Goal: Information Seeking & Learning: Find contact information

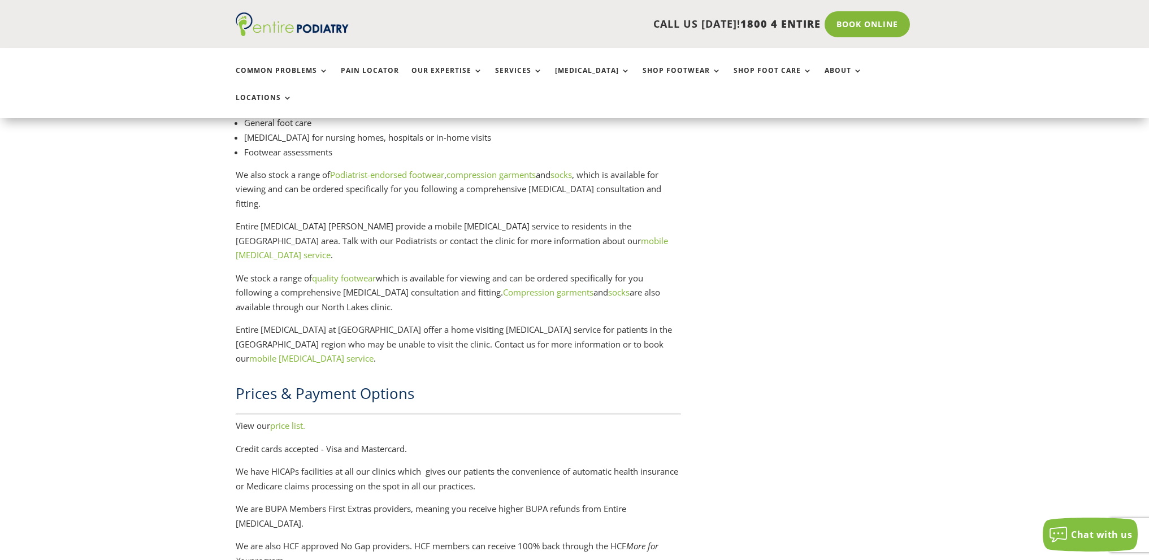
scroll to position [1719, 0]
click at [288, 420] on link "price list." at bounding box center [287, 425] width 35 height 11
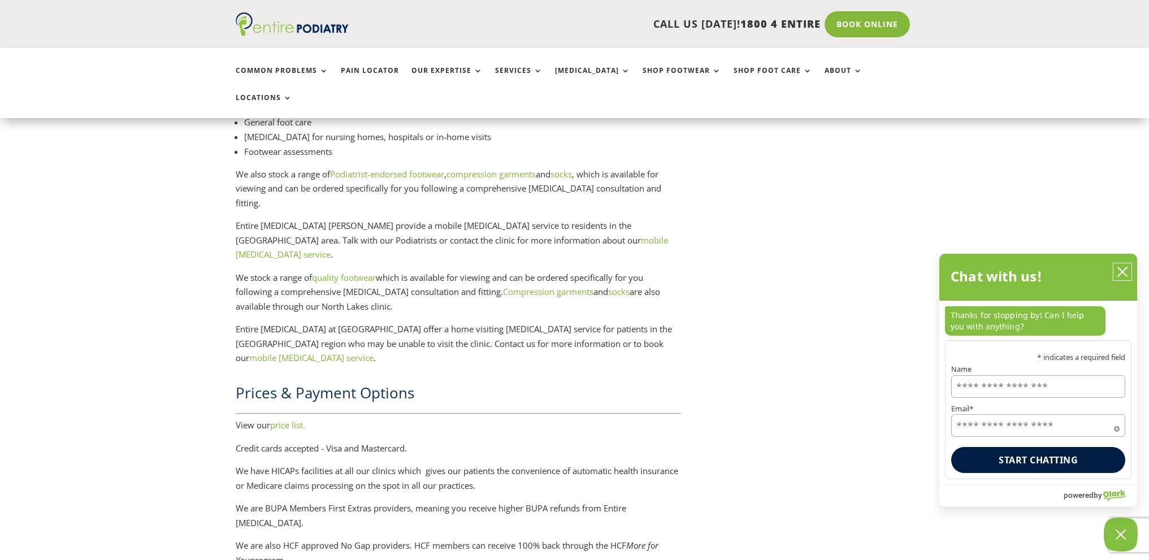
click at [1123, 275] on icon "close chatbox" at bounding box center [1122, 271] width 11 height 11
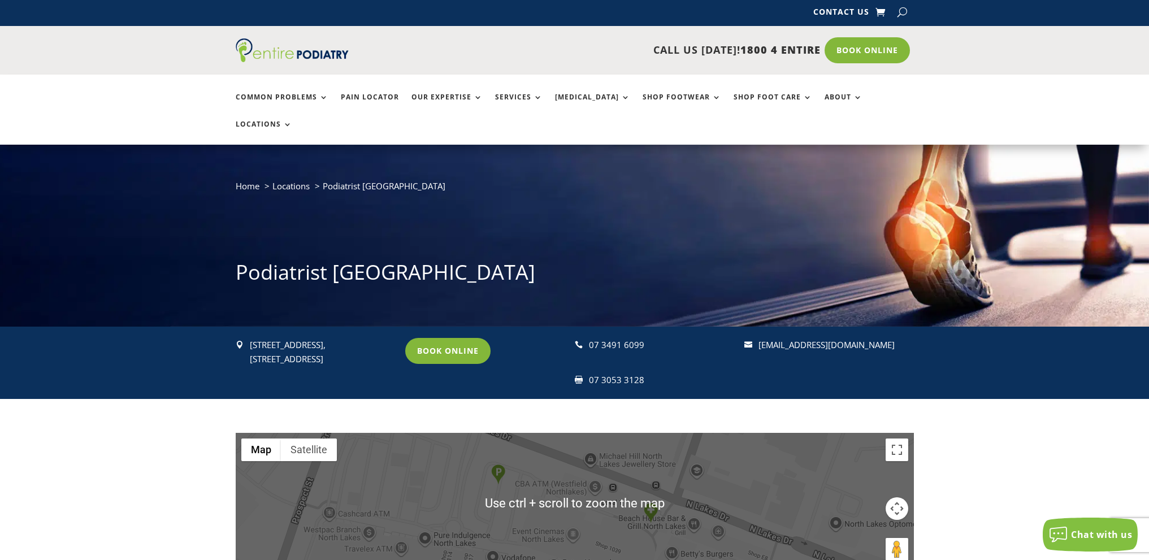
scroll to position [0, 0]
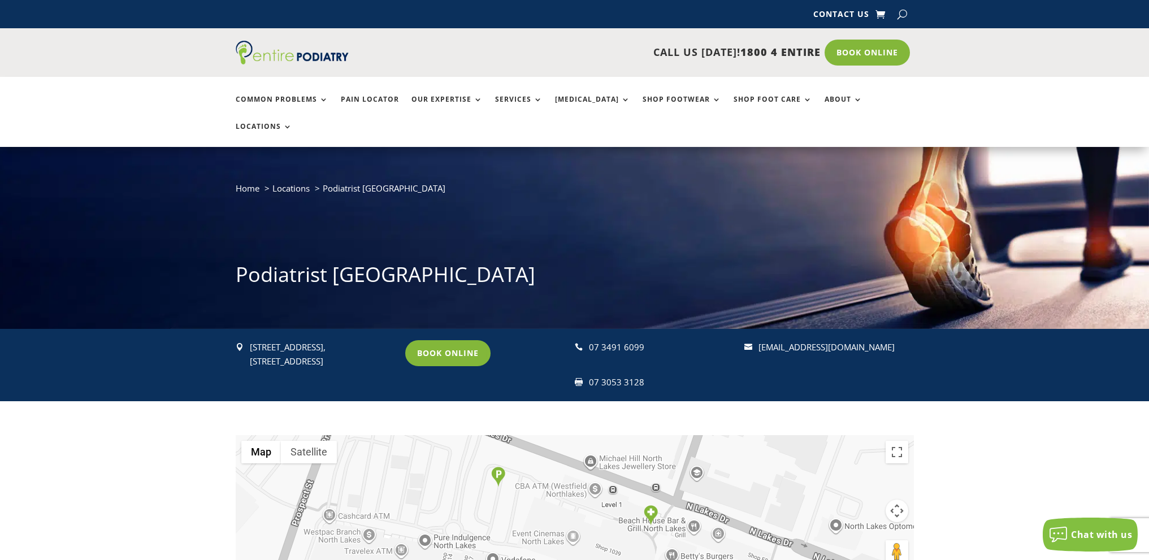
click at [1049, 370] on div " [STREET_ADDRESS] Book Online  07 3491 6099  07 3053 3128  [EMAIL_ADDRESS][…" at bounding box center [574, 365] width 1149 height 72
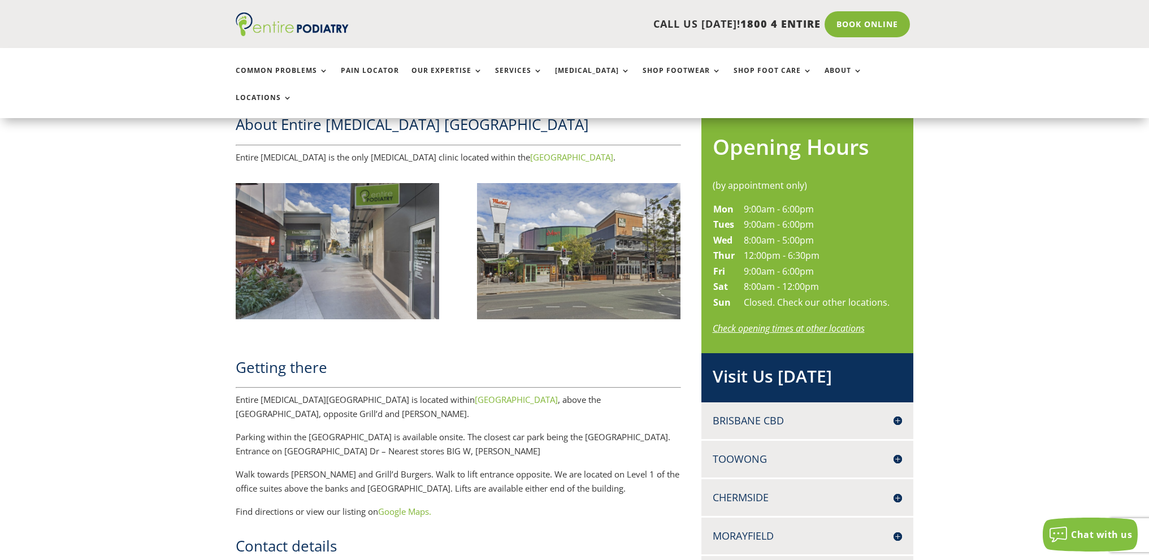
scroll to position [449, 0]
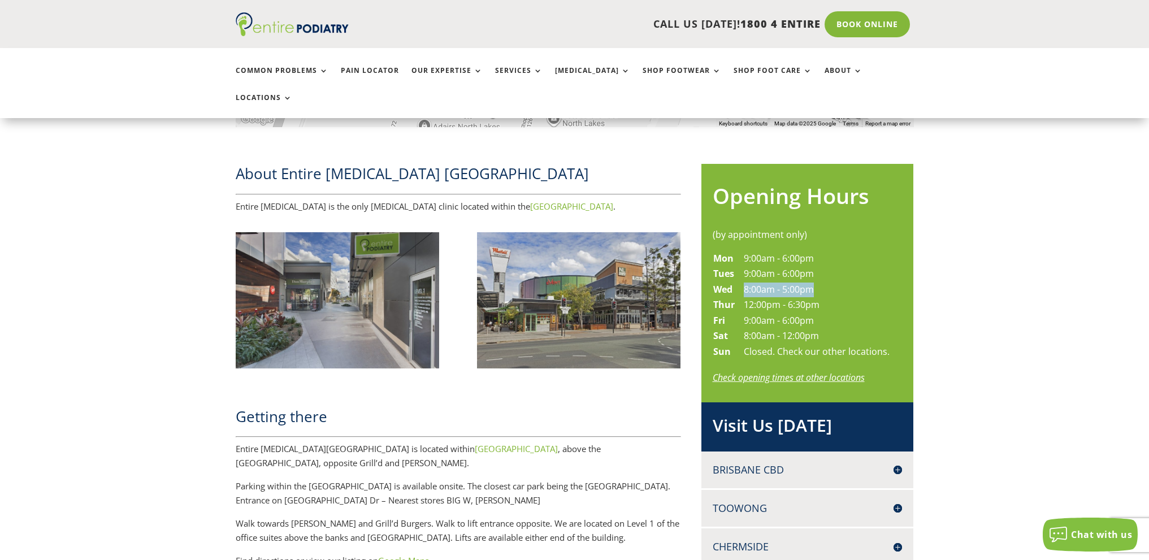
drag, startPoint x: 741, startPoint y: 260, endPoint x: 815, endPoint y: 261, distance: 73.5
click at [815, 282] on tr "Wed 8:00am - 5:00pm" at bounding box center [802, 290] width 178 height 16
click at [797, 282] on td "8:00am - 5:00pm" at bounding box center [816, 290] width 147 height 16
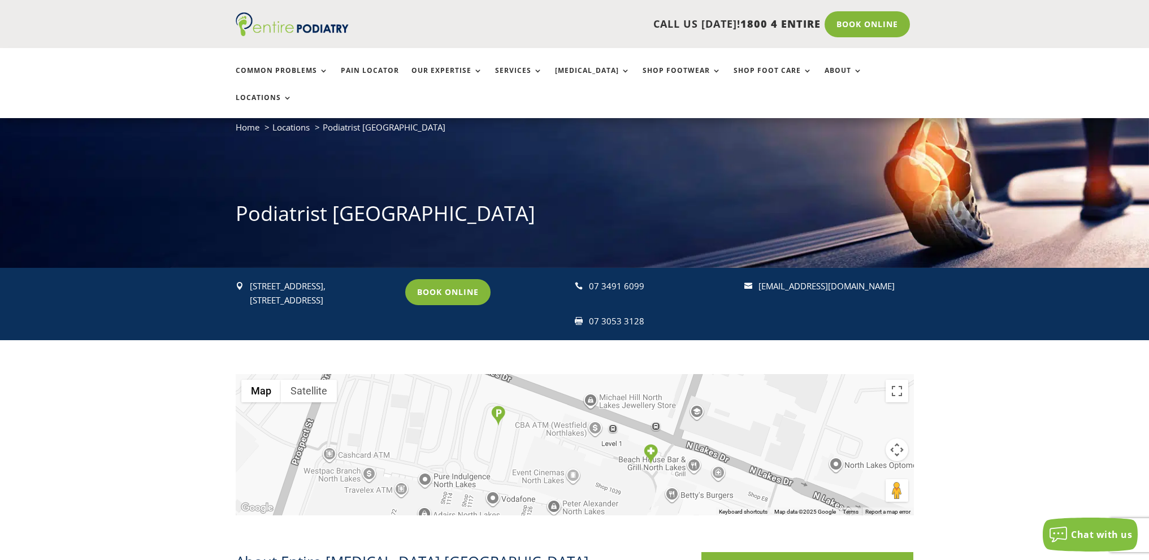
scroll to position [0, 0]
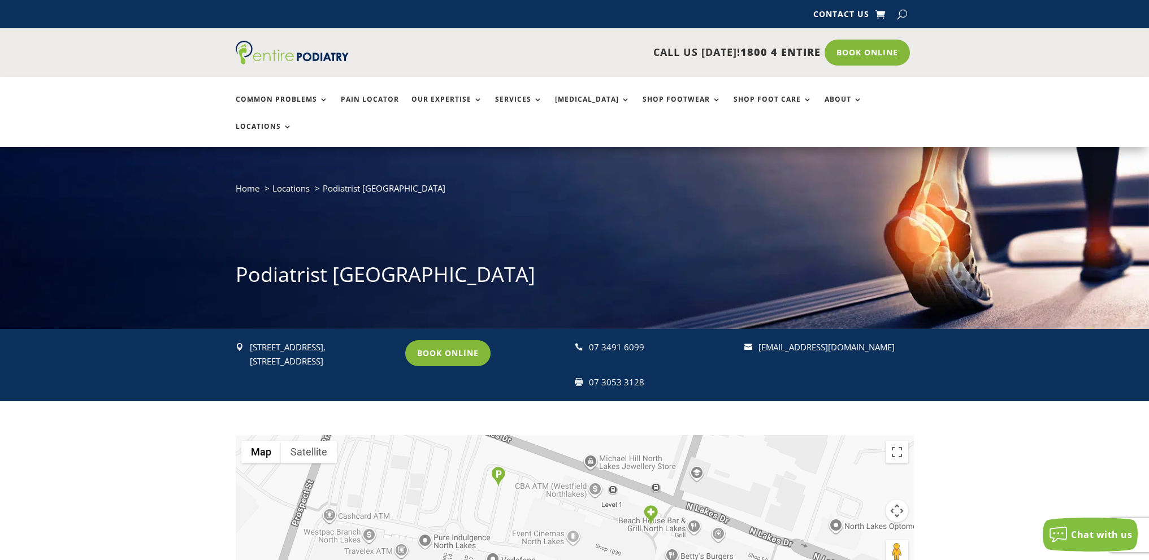
drag, startPoint x: 889, startPoint y: 327, endPoint x: 1000, endPoint y: 346, distance: 112.5
click at [1000, 346] on div " [STREET_ADDRESS] Book Online  07 3491 6099  07 3053 3128  [EMAIL_ADDRESS][…" at bounding box center [574, 365] width 1149 height 72
click at [986, 426] on div "← Move left → Move right ↑ Move up ↓ Move down + Zoom in - Zoom out Home Jump l…" at bounding box center [574, 497] width 1149 height 193
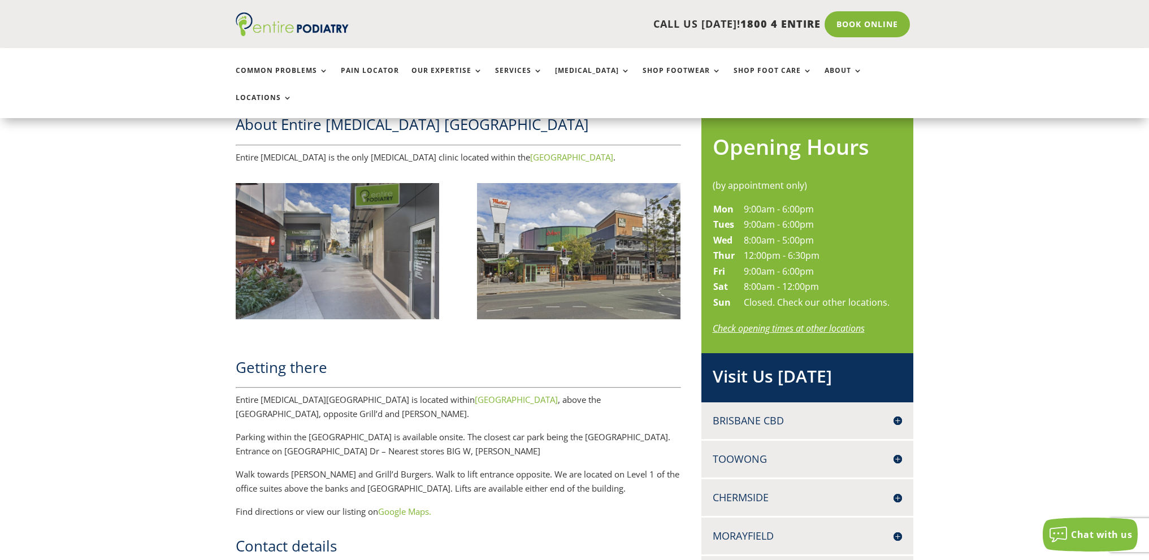
scroll to position [498, 0]
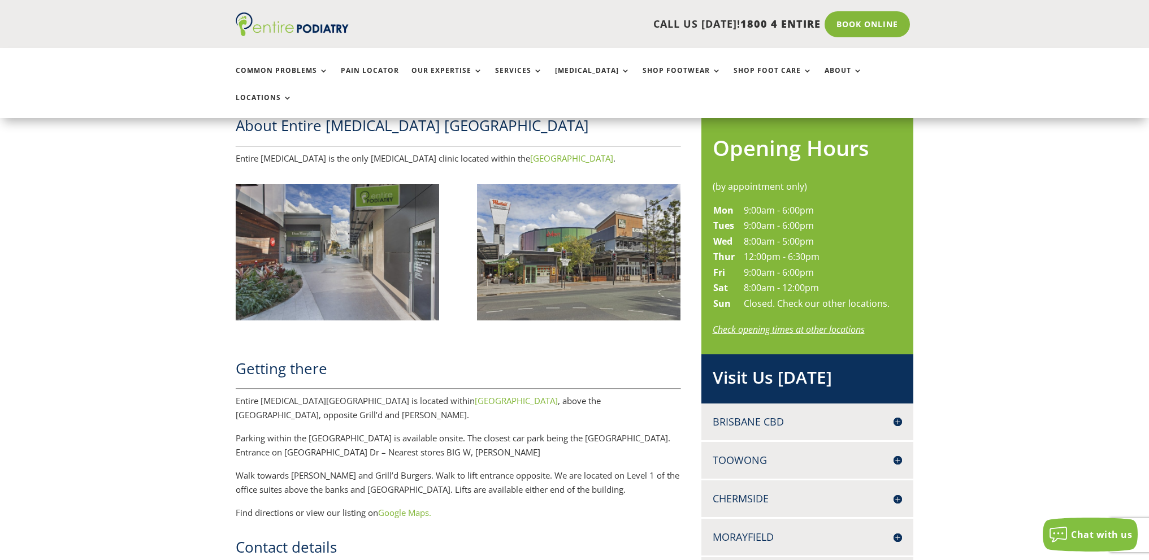
drag, startPoint x: 682, startPoint y: 474, endPoint x: 664, endPoint y: 472, distance: 18.8
click at [664, 472] on p "Walk towards [PERSON_NAME] and Grill’d Burgers. Walk to lift entrance opposite.…" at bounding box center [459, 487] width 446 height 37
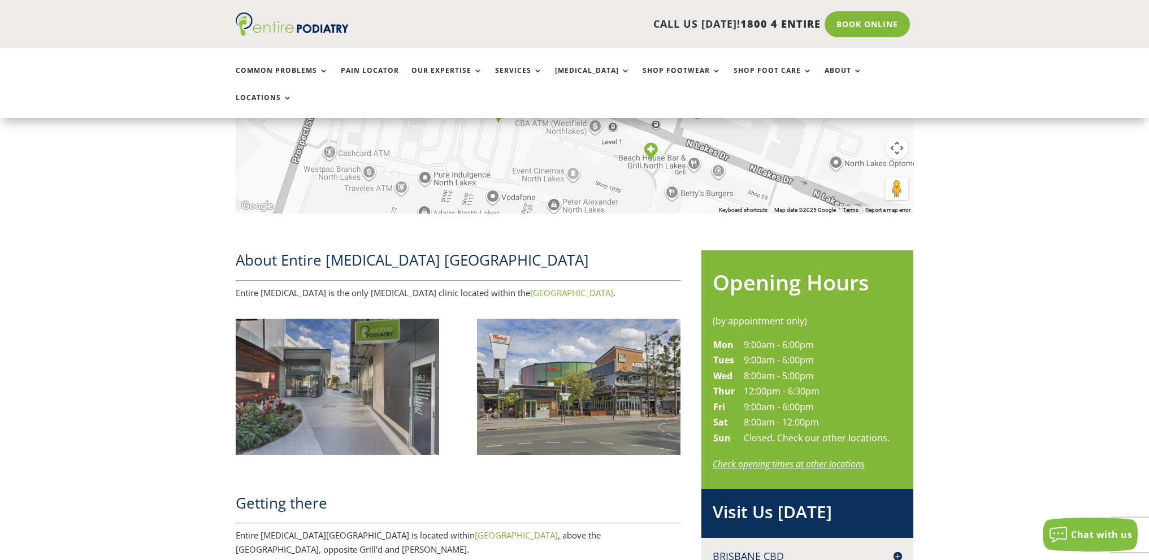
scroll to position [362, 0]
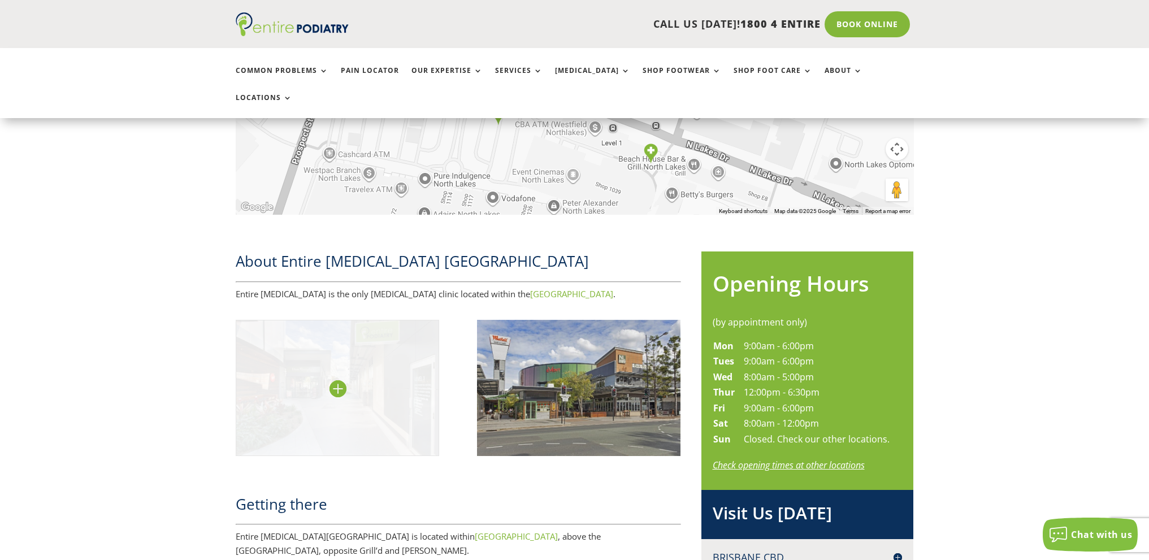
click at [392, 383] on img at bounding box center [338, 388] width 204 height 136
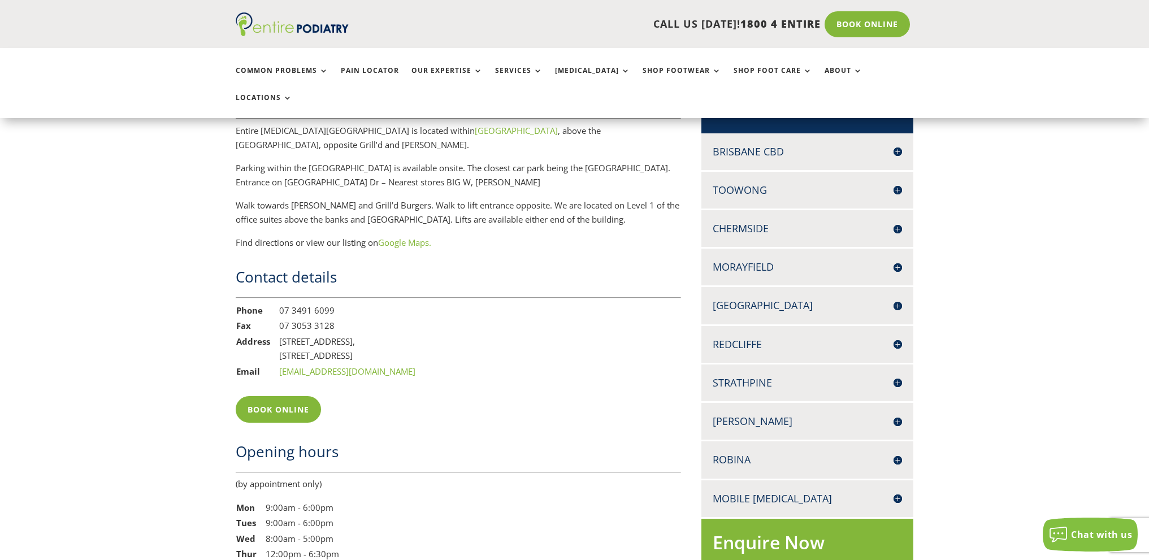
scroll to position [769, 0]
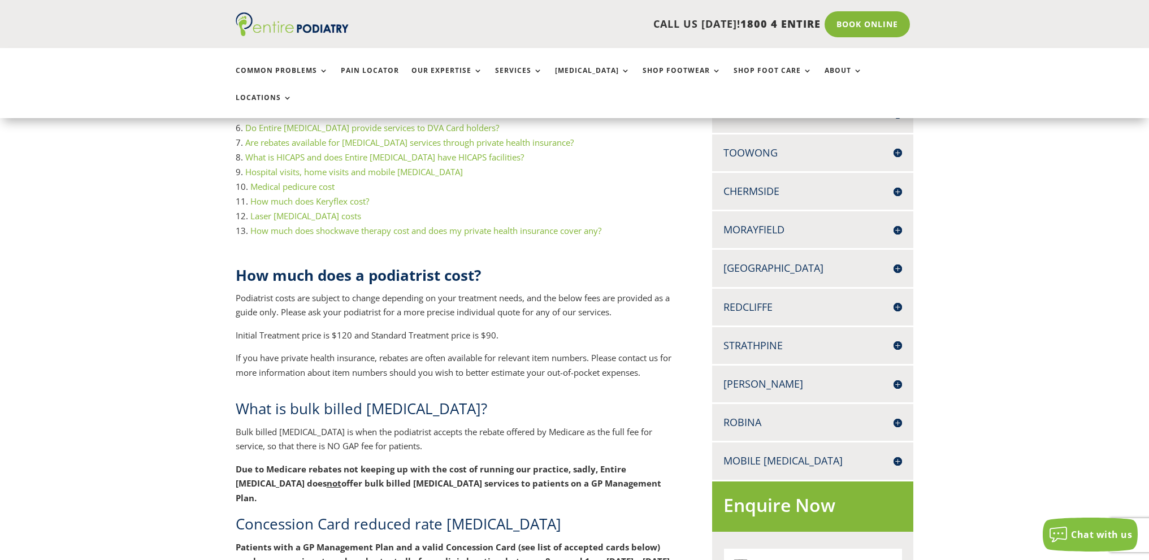
scroll to position [317, 0]
